Goal: Find specific page/section: Find specific page/section

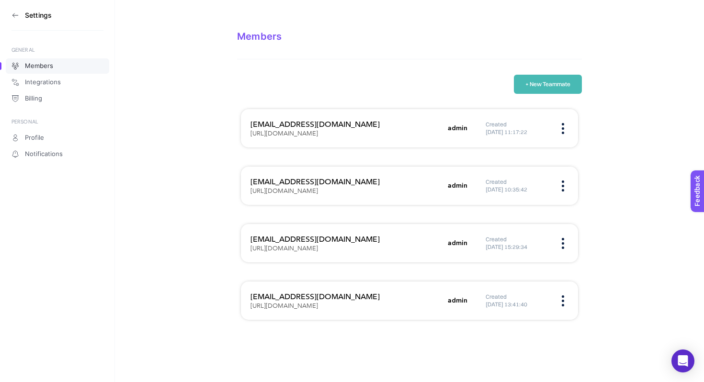
click at [391, 93] on div "+ New Teammate" at bounding box center [409, 84] width 345 height 19
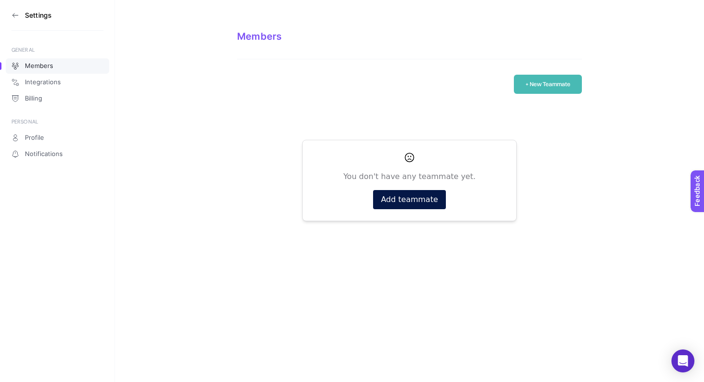
click at [26, 22] on section "Settings" at bounding box center [57, 15] width 92 height 31
click at [17, 16] on icon at bounding box center [15, 15] width 8 height 8
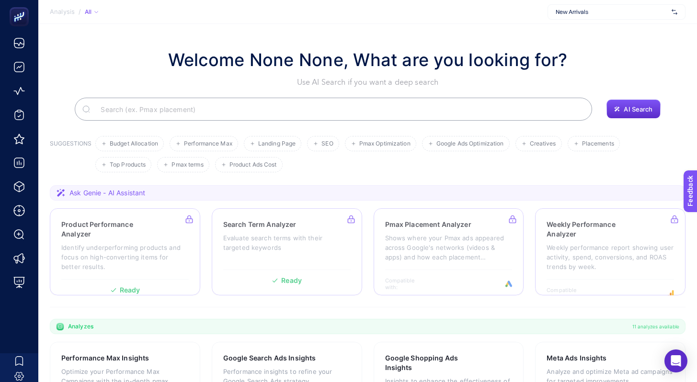
click at [644, 12] on span "New Arrivals" at bounding box center [611, 12] width 112 height 8
click at [643, 12] on input "text" at bounding box center [611, 12] width 112 height 8
click at [414, 43] on section "Welcome None None, What are you looking for? Use AI Search if you want a deep s…" at bounding box center [367, 331] width 658 height 614
